Goal: Navigation & Orientation: Find specific page/section

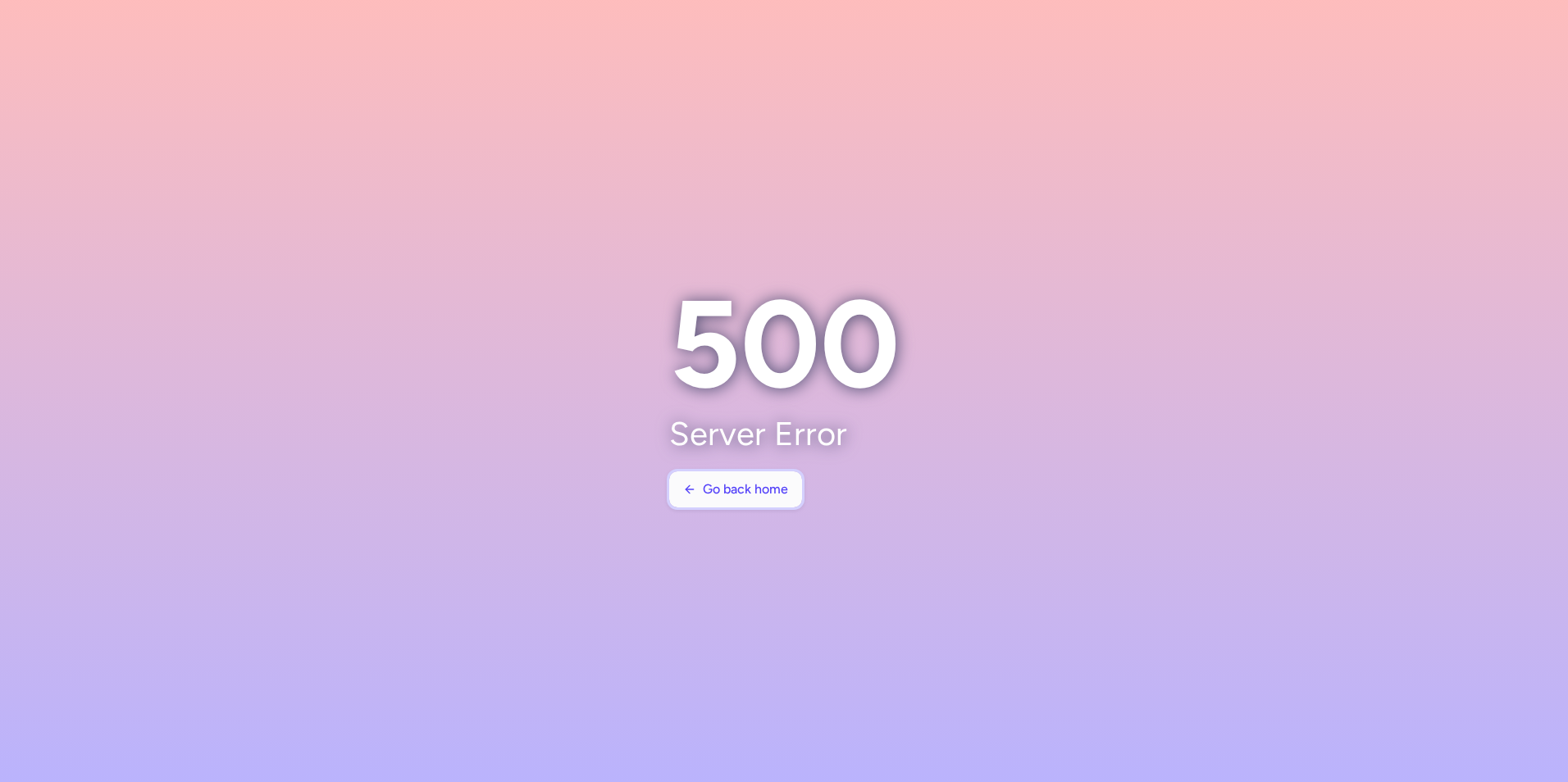
click at [779, 495] on span "Go back home" at bounding box center [745, 489] width 86 height 15
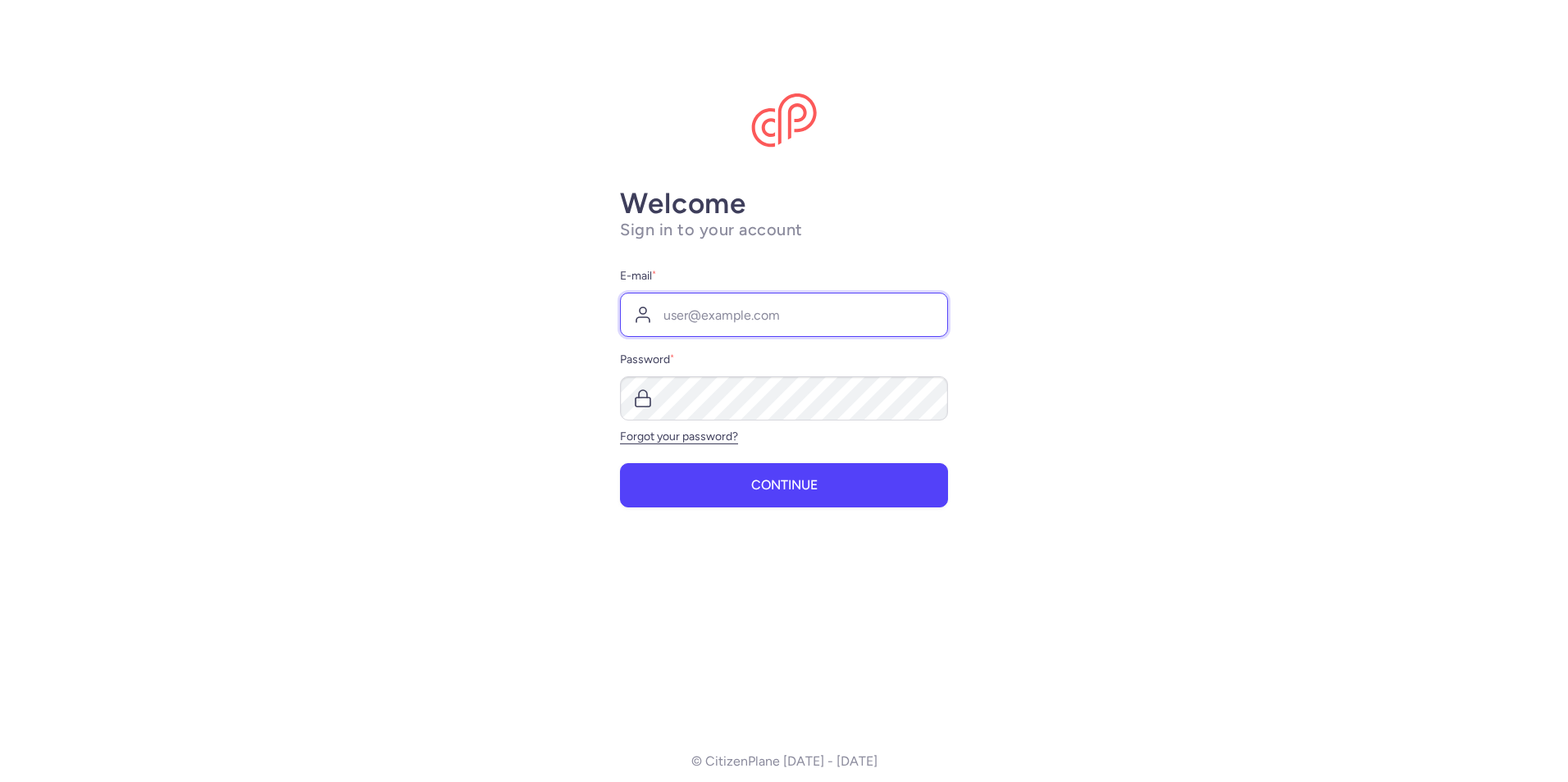
click at [705, 323] on input "E-mail *" at bounding box center [784, 314] width 328 height 45
paste input "[EMAIL_ADDRESS][DOMAIN_NAME]"
type input "[EMAIL_ADDRESS][DOMAIN_NAME]"
click at [1288, 316] on main "Welcome Sign in to your account E-mail * [EMAIL_ADDRESS][DOMAIN_NAME] Password …" at bounding box center [784, 391] width 1568 height 782
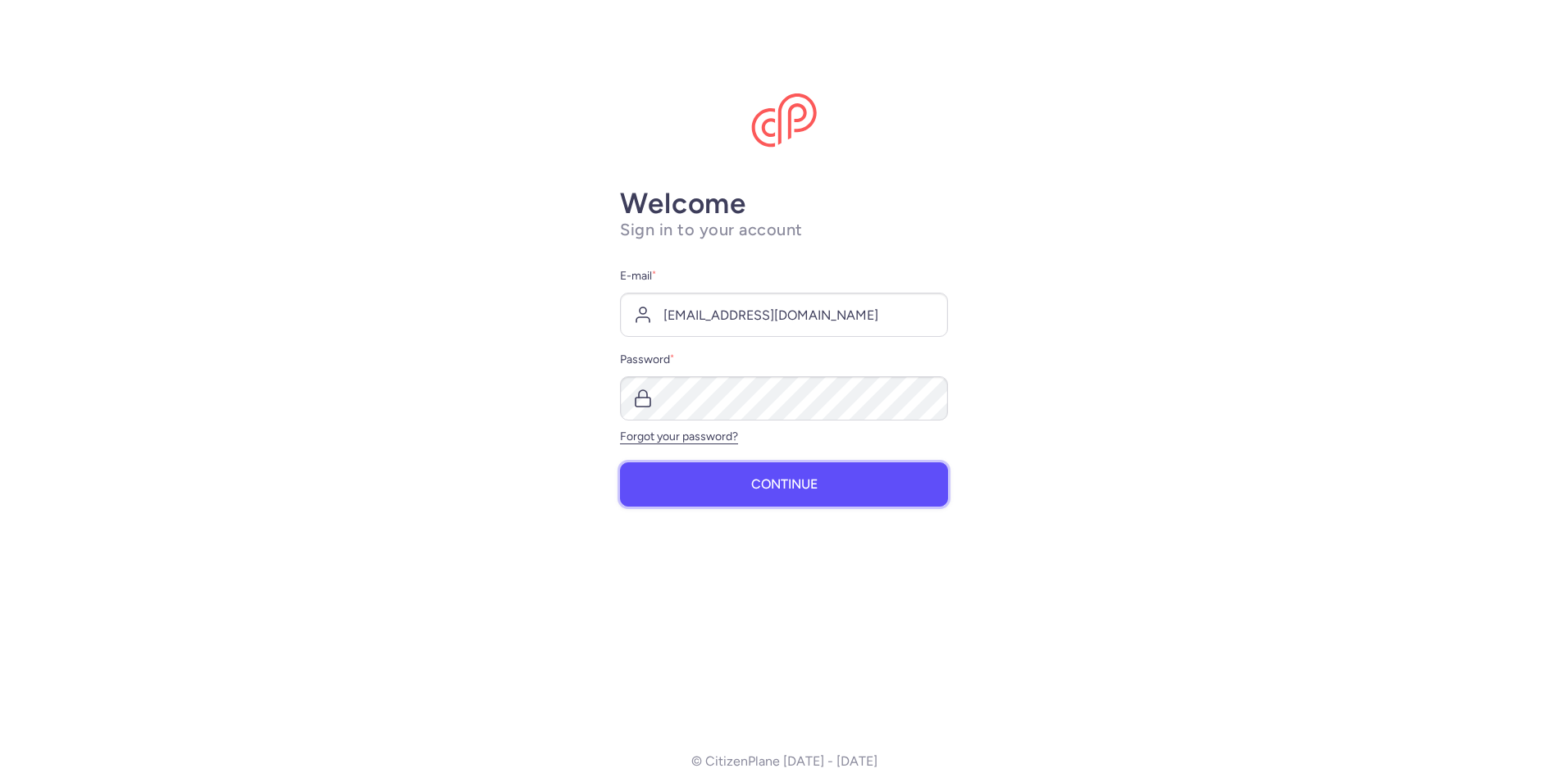
click at [797, 502] on button "Continue" at bounding box center [784, 485] width 328 height 45
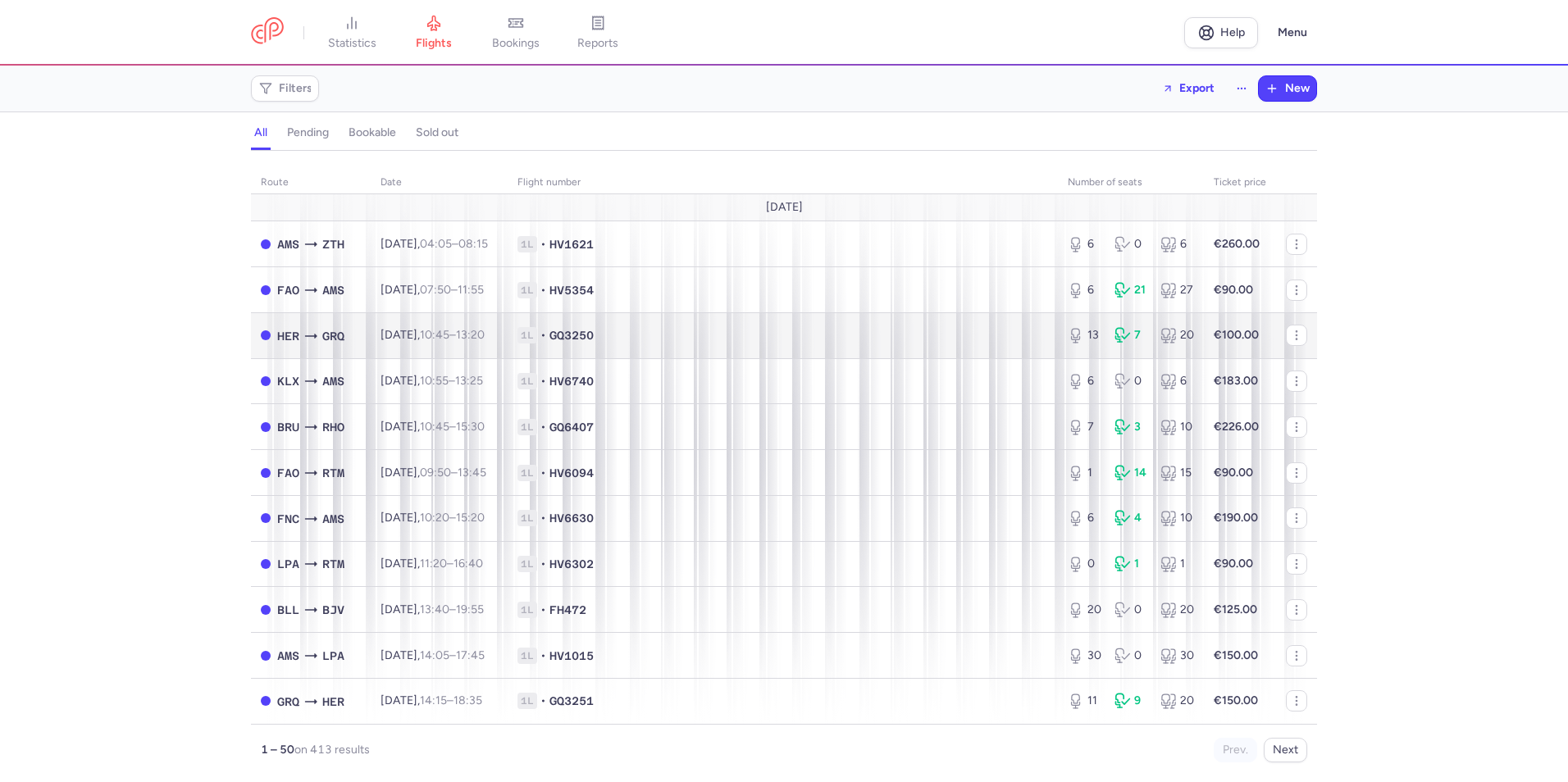
drag, startPoint x: 343, startPoint y: 34, endPoint x: 513, endPoint y: 333, distance: 343.9
click at [343, 34] on link "statistics" at bounding box center [352, 33] width 82 height 36
